Goal: Book appointment/travel/reservation

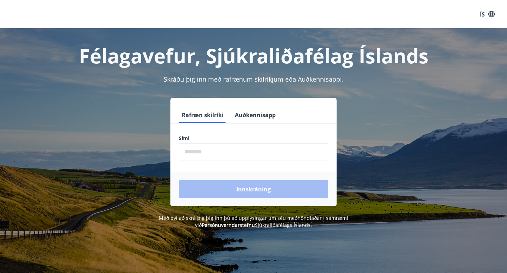
click at [224, 157] on input "phone" at bounding box center [253, 151] width 149 height 17
type input "********"
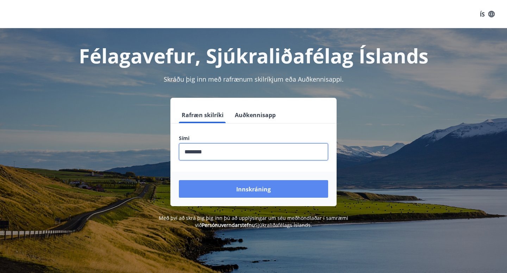
click at [255, 188] on font "Innskráning" at bounding box center [253, 189] width 34 height 8
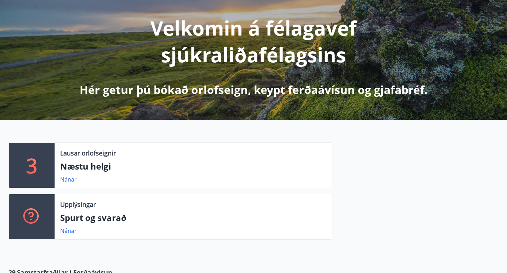
scroll to position [87, 0]
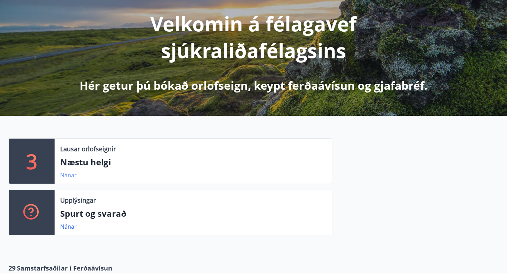
click at [71, 175] on font "Nánar" at bounding box center [68, 175] width 17 height 8
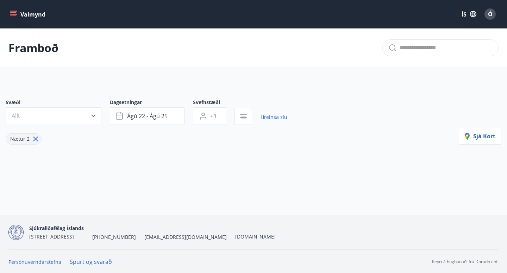
type input "*"
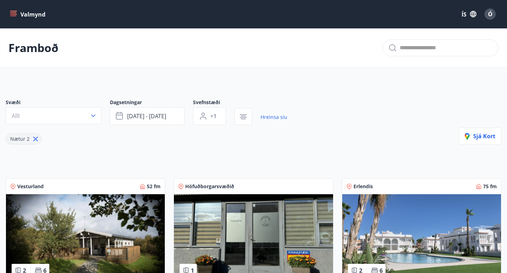
click at [17, 12] on icon "matseðill" at bounding box center [13, 14] width 7 height 7
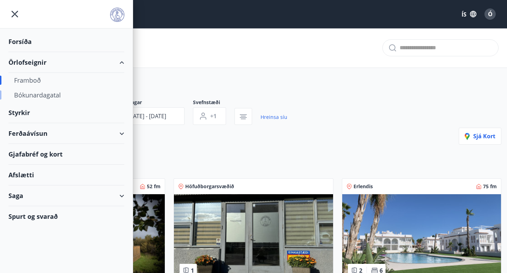
click at [36, 97] on font "Bókunardagatal" at bounding box center [37, 95] width 47 height 8
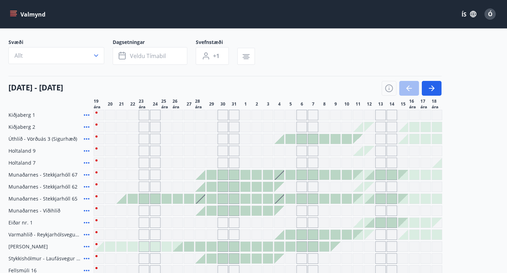
scroll to position [45, 0]
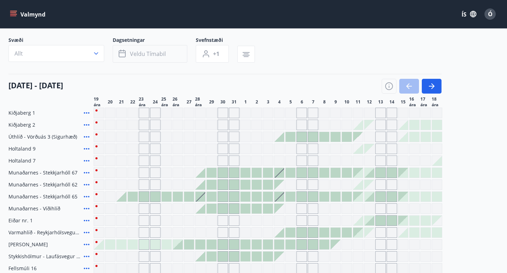
click at [121, 53] on icon "button" at bounding box center [122, 52] width 7 height 1
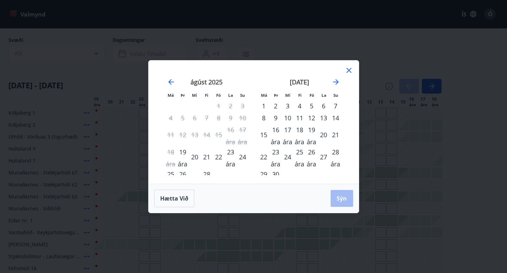
click at [312, 107] on font "5" at bounding box center [312, 106] width 4 height 8
click at [324, 107] on font "6" at bounding box center [324, 106] width 4 height 8
click at [334, 107] on font "7" at bounding box center [336, 106] width 4 height 8
click at [311, 107] on font "5" at bounding box center [312, 106] width 4 height 8
click at [336, 206] on button "Sýn" at bounding box center [341, 198] width 23 height 17
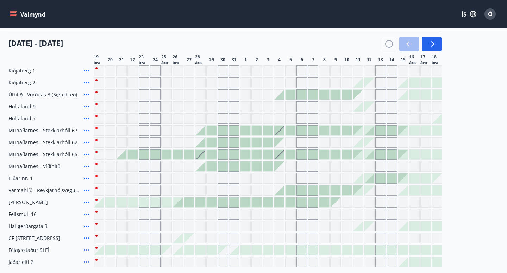
scroll to position [84, 0]
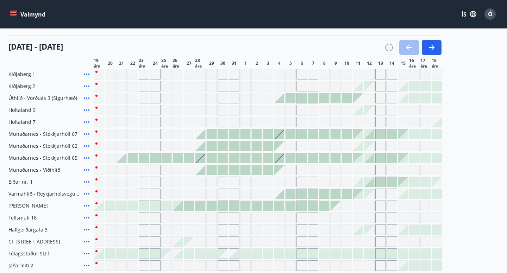
click at [291, 97] on div at bounding box center [290, 98] width 10 height 10
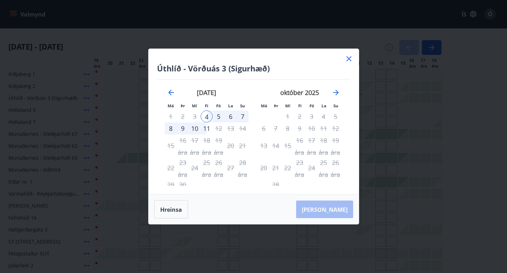
click at [335, 210] on div "Hreinsa Taka Frá" at bounding box center [253, 210] width 210 height 30
click at [220, 116] on div "5" at bounding box center [219, 116] width 12 height 12
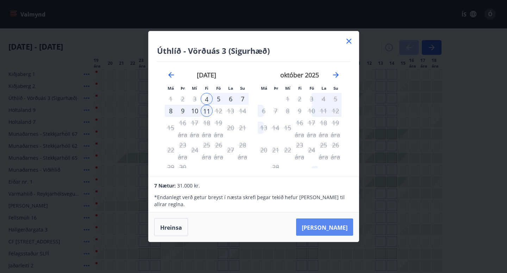
click at [343, 223] on font "Taka Frá" at bounding box center [325, 227] width 46 height 8
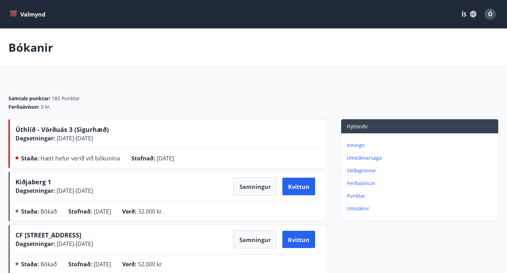
click at [488, 16] on font "Ó" at bounding box center [490, 14] width 5 height 8
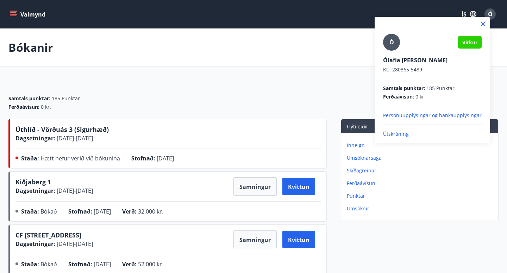
click at [406, 133] on font "Útskráning" at bounding box center [396, 134] width 26 height 7
click at [392, 135] on font "Útskráning" at bounding box center [396, 134] width 26 height 7
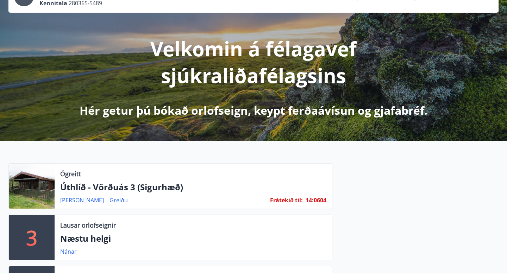
scroll to position [64, 0]
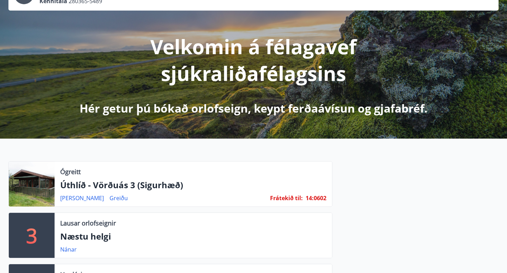
click at [30, 189] on div at bounding box center [32, 184] width 46 height 45
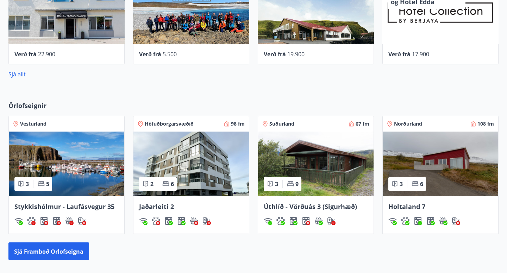
scroll to position [438, 0]
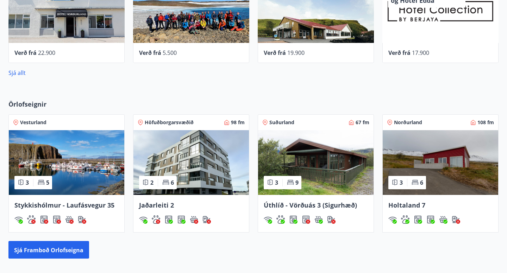
click at [331, 182] on img at bounding box center [315, 162] width 115 height 65
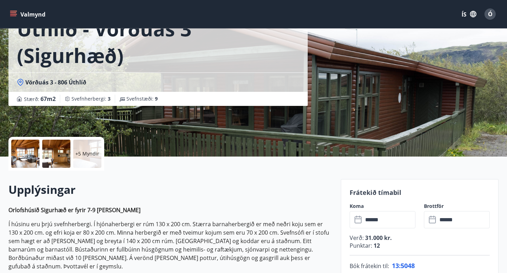
scroll to position [55, 0]
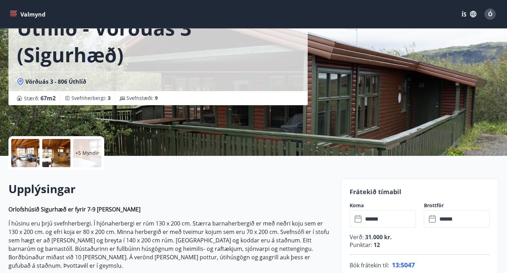
click at [32, 158] on div at bounding box center [25, 153] width 28 height 28
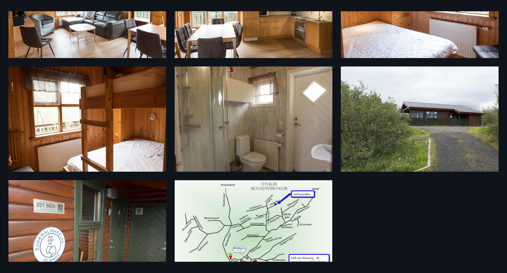
scroll to position [0, 0]
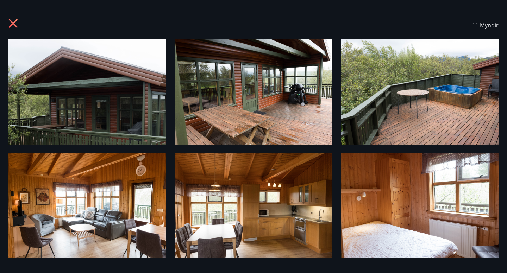
click at [297, 103] on img at bounding box center [254, 91] width 158 height 105
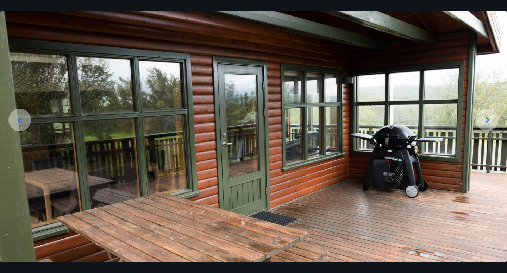
scroll to position [57, 0]
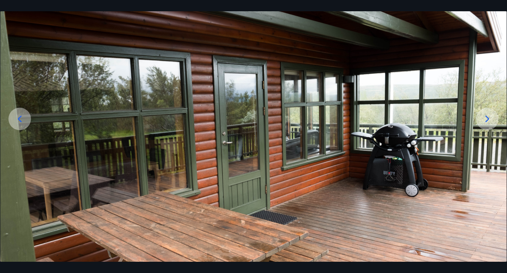
click at [489, 124] on icon at bounding box center [486, 118] width 11 height 11
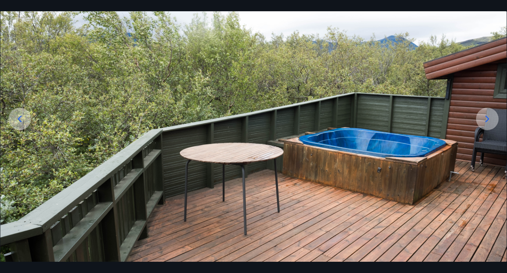
click at [489, 124] on icon at bounding box center [486, 118] width 11 height 11
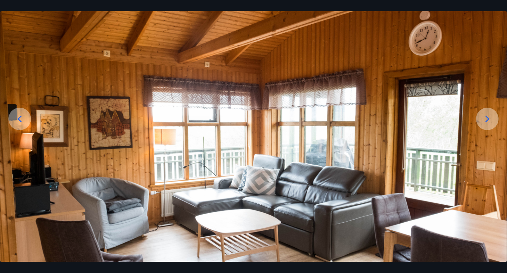
click at [489, 124] on icon at bounding box center [486, 118] width 11 height 11
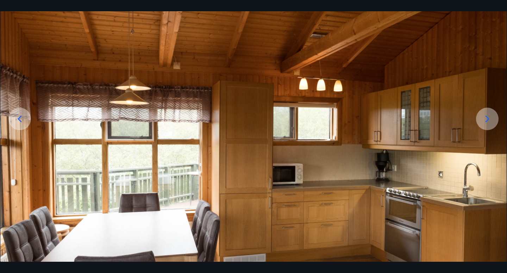
click at [489, 124] on icon at bounding box center [486, 118] width 11 height 11
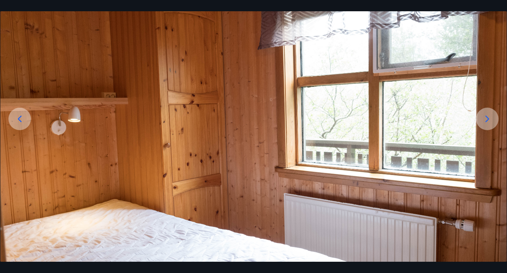
click at [489, 124] on icon at bounding box center [486, 118] width 11 height 11
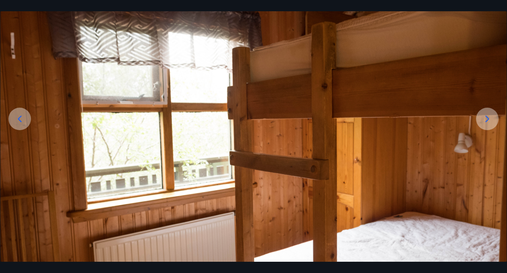
click at [489, 124] on icon at bounding box center [486, 118] width 11 height 11
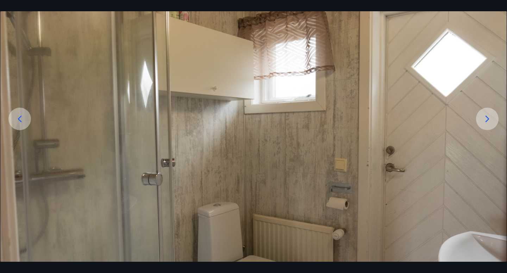
click at [489, 124] on icon at bounding box center [486, 118] width 11 height 11
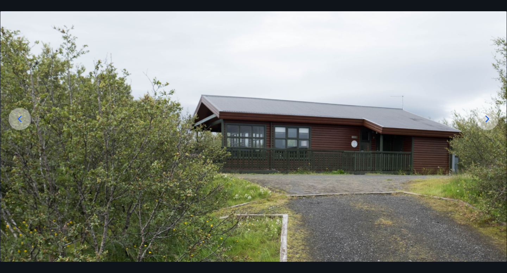
click at [489, 124] on icon at bounding box center [486, 118] width 11 height 11
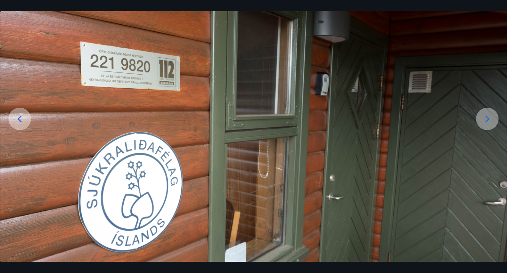
click at [489, 124] on icon at bounding box center [486, 118] width 11 height 11
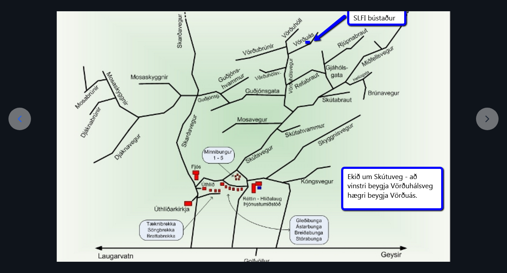
click at [489, 124] on div at bounding box center [253, 124] width 507 height 285
click at [24, 120] on icon at bounding box center [19, 118] width 11 height 11
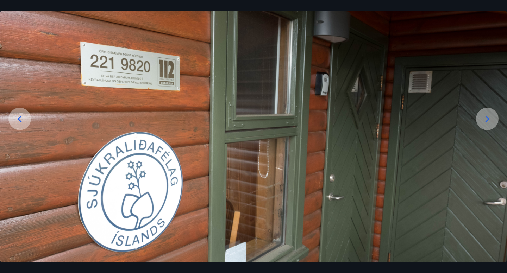
click at [24, 120] on icon at bounding box center [19, 118] width 11 height 11
